Goal: Consume media (video, audio): Consume media (video, audio)

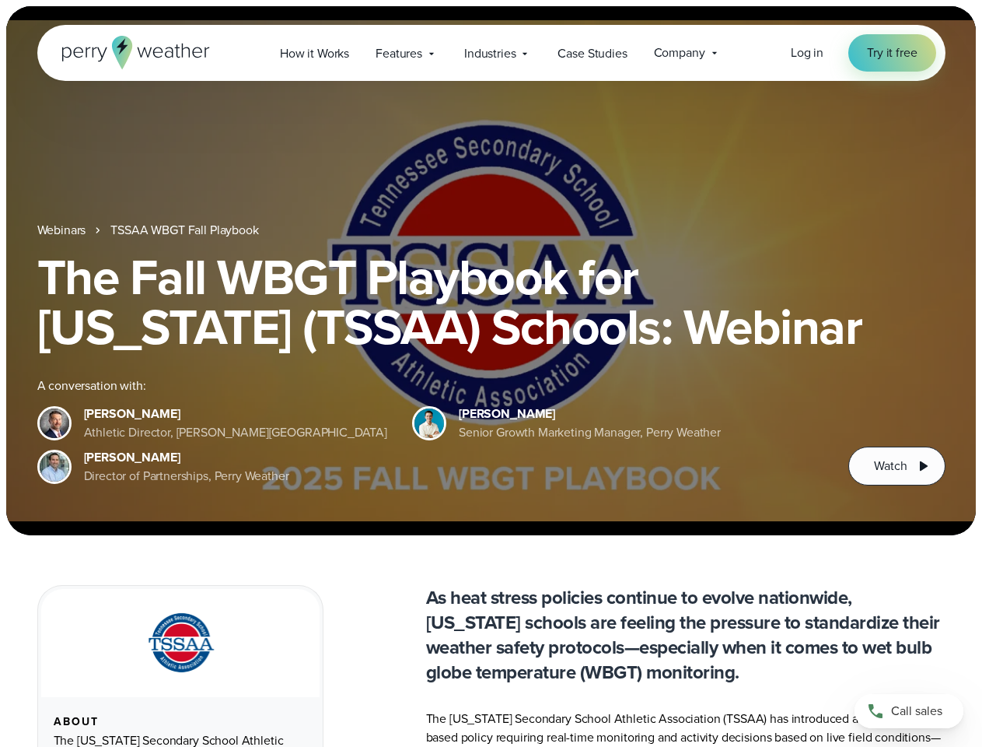
click at [491, 373] on div "The Fall WBGT Playbook for [US_STATE] (TSSAA) Schools: Webinar A conversation w…" at bounding box center [491, 368] width 908 height 233
click at [491, 53] on span "Industries" at bounding box center [489, 53] width 51 height 19
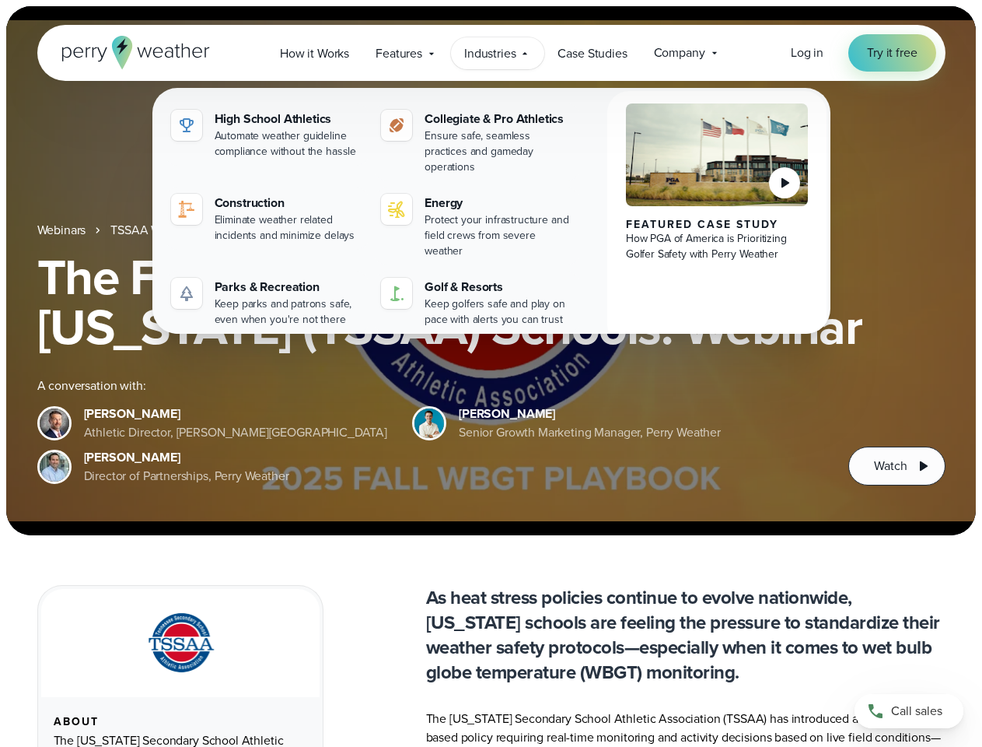
click at [491, 271] on h1 "The Fall WBGT Playbook for [US_STATE] (TSSAA) Schools: Webinar" at bounding box center [491, 302] width 908 height 100
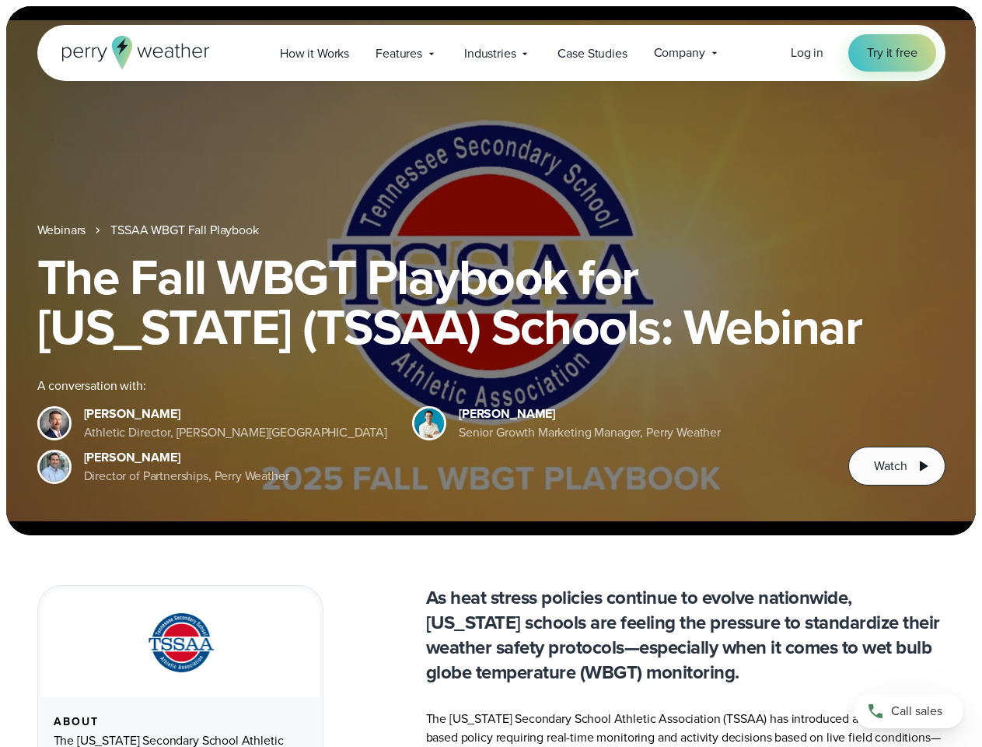
click at [186, 230] on link "TSSAA WBGT Fall Playbook" at bounding box center [184, 230] width 148 height 19
click at [897, 466] on span "Watch" at bounding box center [890, 466] width 33 height 19
